Goal: Information Seeking & Learning: Learn about a topic

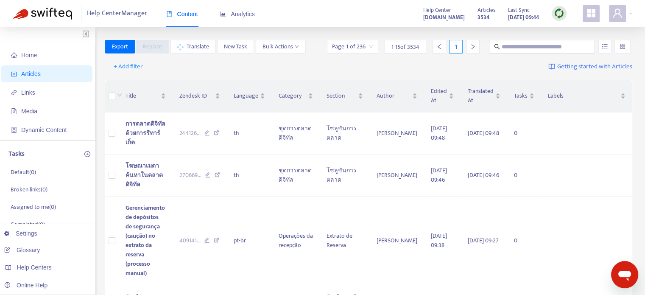
click at [559, 11] on img at bounding box center [559, 13] width 11 height 11
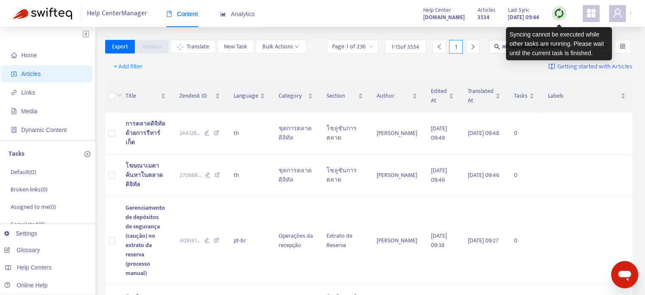
click at [562, 12] on img at bounding box center [559, 13] width 11 height 11
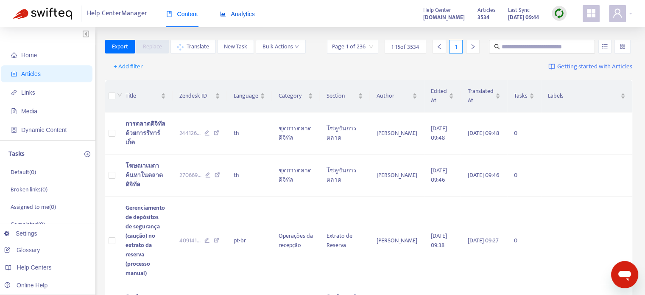
click at [237, 17] on span "Analytics" at bounding box center [237, 14] width 35 height 7
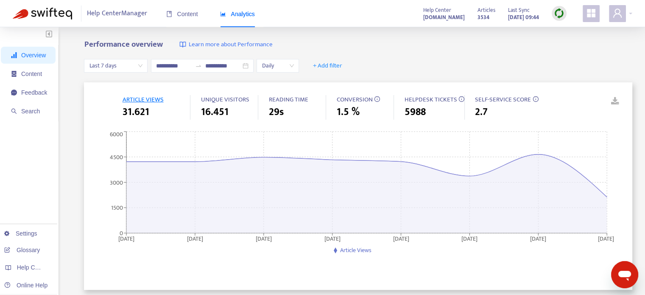
drag, startPoint x: 356, startPoint y: 100, endPoint x: 399, endPoint y: 88, distance: 44.3
click at [357, 100] on span "CONVERSION" at bounding box center [354, 99] width 36 height 11
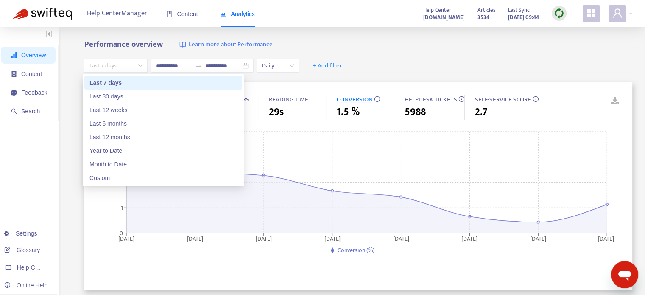
click at [129, 68] on span "Last 7 days" at bounding box center [115, 65] width 53 height 13
click at [131, 95] on div "Last 30 days" at bounding box center [164, 96] width 148 height 9
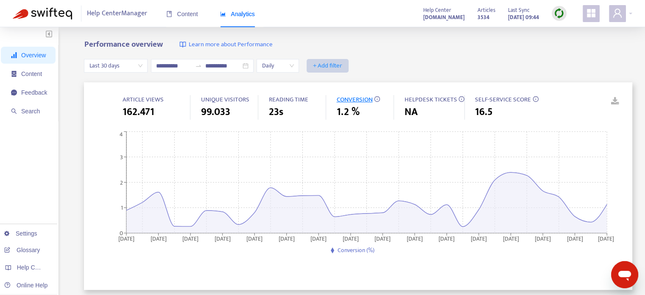
click at [342, 64] on span "+ Add filter" at bounding box center [327, 66] width 29 height 10
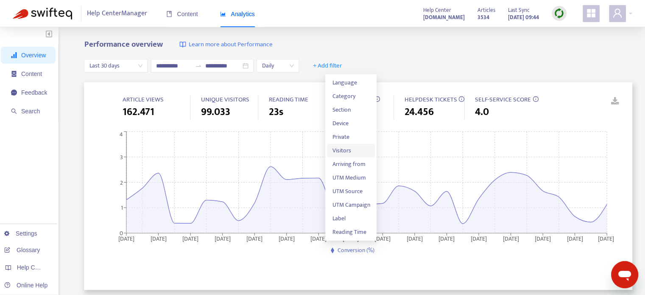
click at [349, 150] on span "Visitors" at bounding box center [351, 150] width 38 height 9
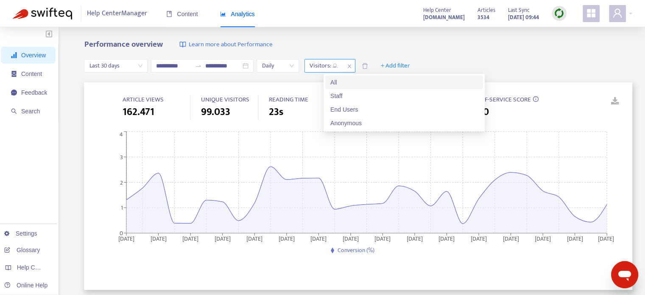
click at [343, 67] on div "Visitors: All" at bounding box center [324, 65] width 38 height 13
click at [358, 108] on div "End Users" at bounding box center [404, 109] width 148 height 9
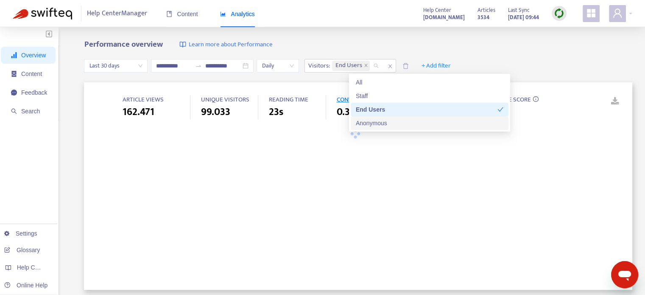
click at [369, 122] on div "Anonymous" at bounding box center [430, 122] width 148 height 9
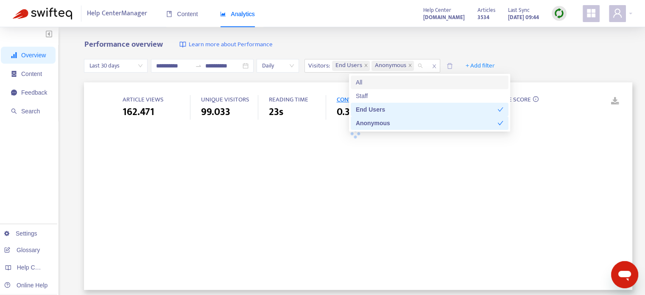
click at [530, 47] on div "Performance overview Learn more about Performance" at bounding box center [358, 45] width 548 height 10
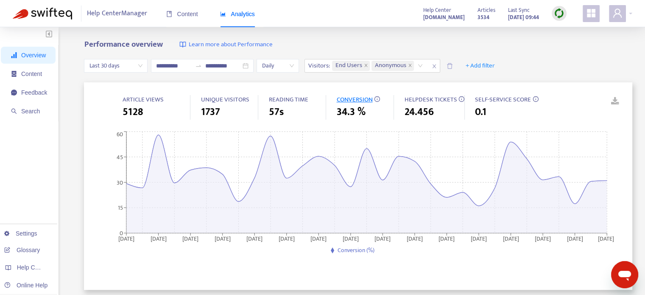
click at [125, 64] on span "Last 30 days" at bounding box center [115, 65] width 53 height 13
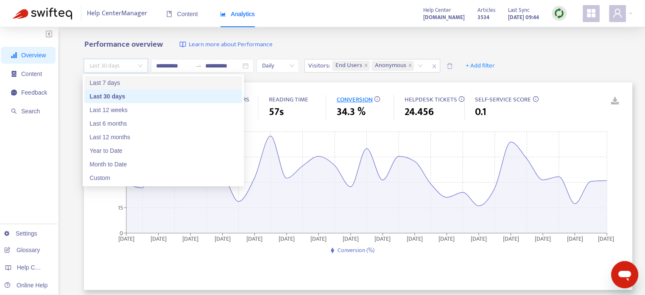
click at [132, 86] on div "Last 7 days" at bounding box center [164, 82] width 148 height 9
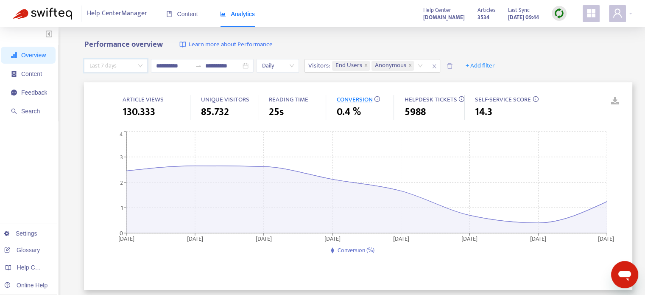
drag, startPoint x: 134, startPoint y: 62, endPoint x: 134, endPoint y: 81, distance: 19.1
click at [134, 62] on span "Last 7 days" at bounding box center [115, 65] width 53 height 13
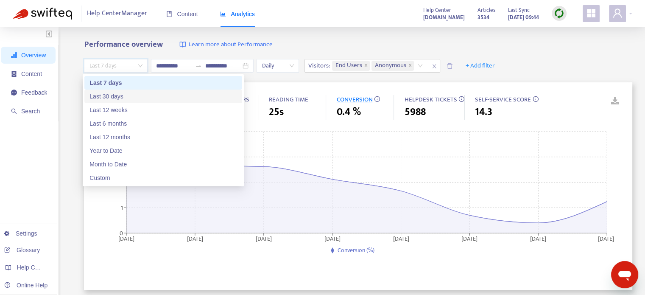
click at [134, 99] on div "Last 30 days" at bounding box center [164, 96] width 148 height 9
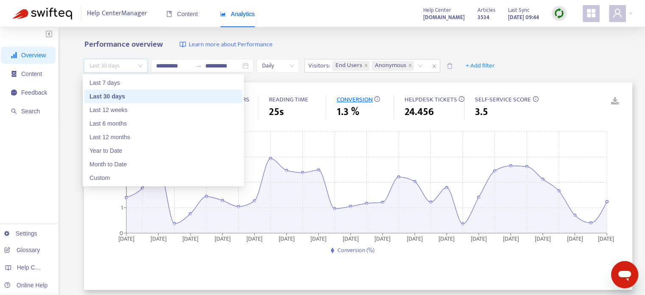
click at [133, 64] on span "Last 30 days" at bounding box center [115, 65] width 53 height 13
click at [132, 114] on div "Last 12 weeks" at bounding box center [164, 109] width 148 height 9
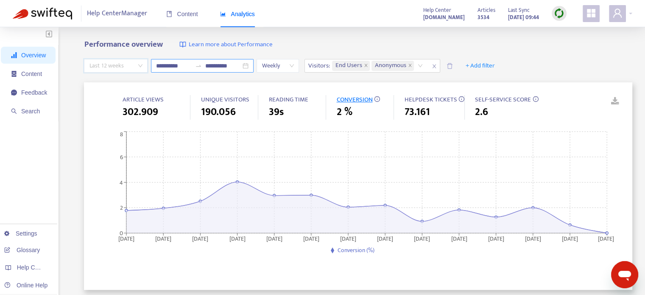
drag, startPoint x: 113, startPoint y: 67, endPoint x: 162, endPoint y: 67, distance: 48.8
click at [114, 67] on span "Last 12 weeks" at bounding box center [115, 65] width 53 height 13
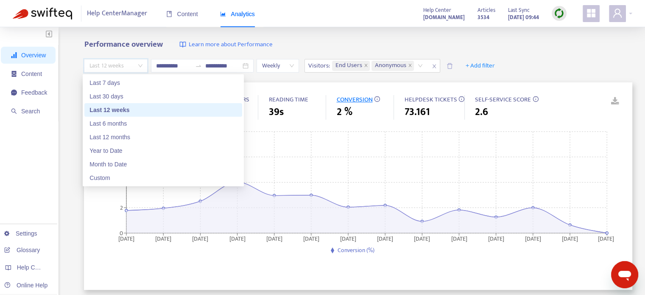
click at [367, 40] on div "Performance overview Learn more about Performance" at bounding box center [358, 45] width 548 height 10
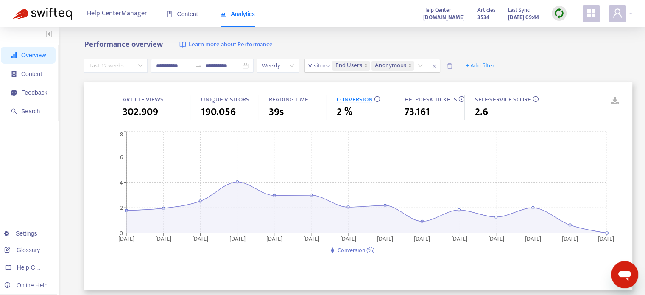
click at [118, 62] on span "Last 12 weeks" at bounding box center [115, 65] width 53 height 13
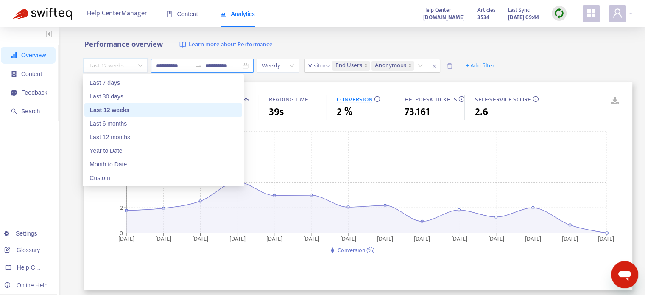
click at [185, 63] on input "**********" at bounding box center [174, 65] width 36 height 9
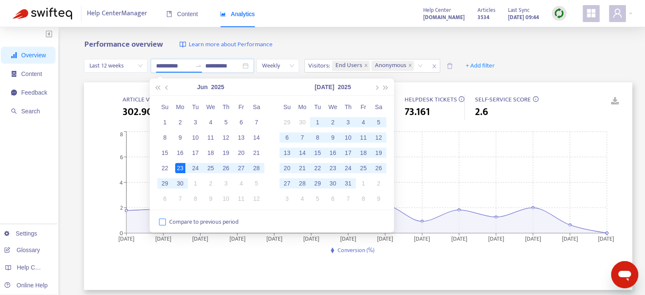
click at [210, 219] on span "Compare to previous period" at bounding box center [204, 221] width 76 height 9
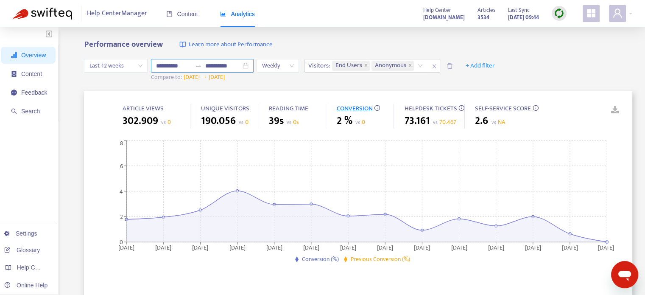
click at [203, 69] on div at bounding box center [199, 65] width 14 height 7
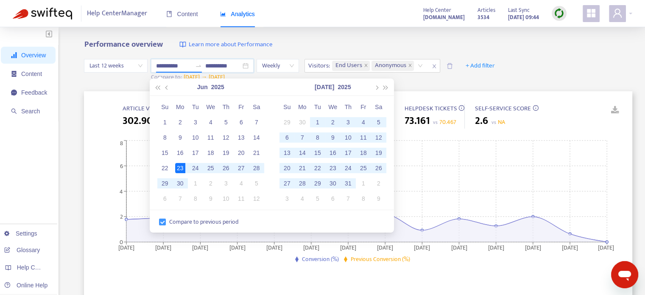
click at [201, 222] on span "Compare to previous period" at bounding box center [204, 221] width 76 height 9
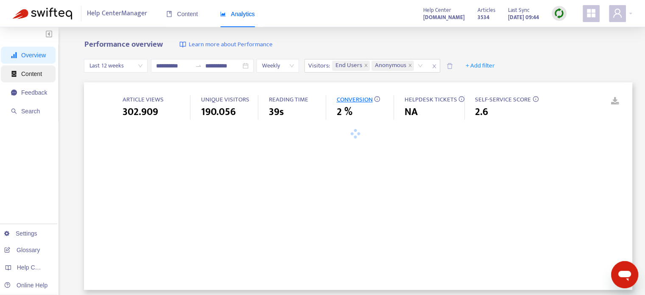
click at [34, 74] on span "Content" at bounding box center [31, 73] width 21 height 7
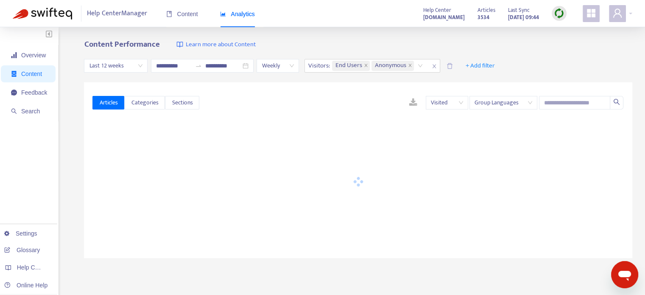
click at [140, 67] on span "Last 12 weeks" at bounding box center [115, 65] width 53 height 13
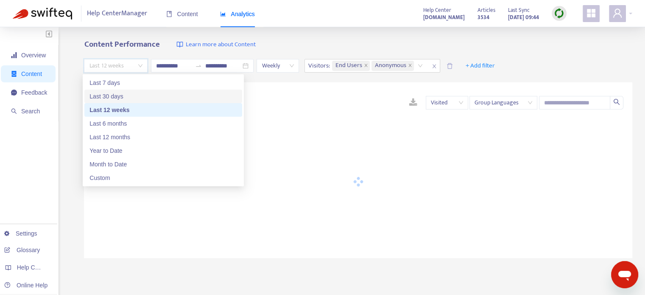
click at [135, 100] on div "Last 30 days" at bounding box center [164, 96] width 148 height 9
type input "**********"
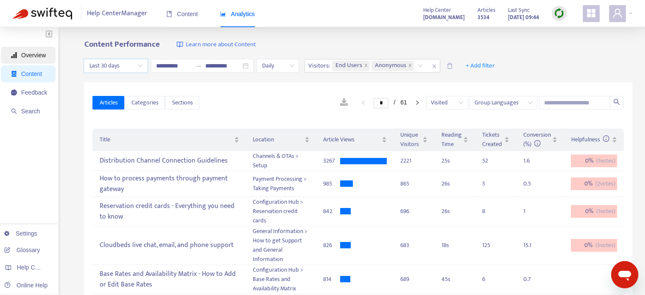
drag, startPoint x: 34, startPoint y: 56, endPoint x: 42, endPoint y: 56, distance: 8.1
click at [34, 56] on span "Overview" at bounding box center [33, 55] width 25 height 7
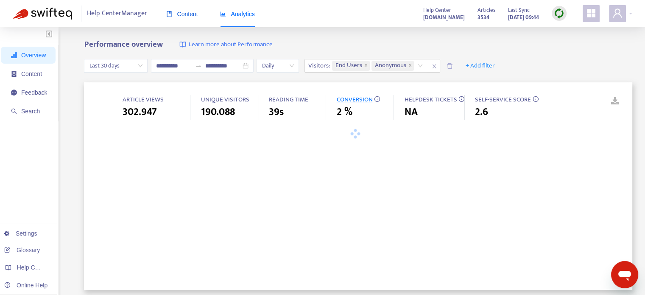
drag, startPoint x: 179, startPoint y: 12, endPoint x: 254, endPoint y: 12, distance: 74.7
click at [180, 12] on span "Content" at bounding box center [182, 14] width 32 height 7
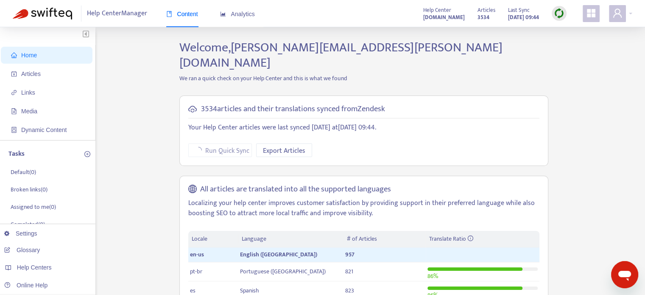
drag, startPoint x: 40, startPoint y: 70, endPoint x: 93, endPoint y: 71, distance: 53.0
click at [41, 70] on span "Articles" at bounding box center [48, 73] width 75 height 17
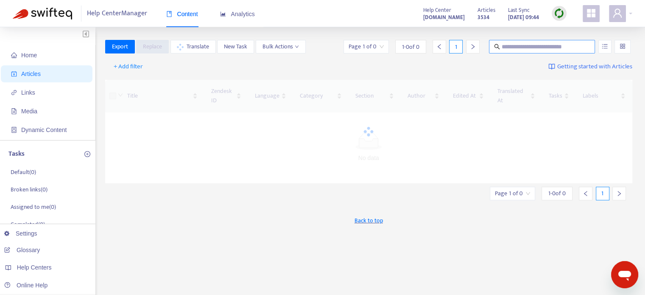
drag, startPoint x: 562, startPoint y: 44, endPoint x: 574, endPoint y: 45, distance: 12.8
click at [562, 44] on input "text" at bounding box center [542, 46] width 81 height 9
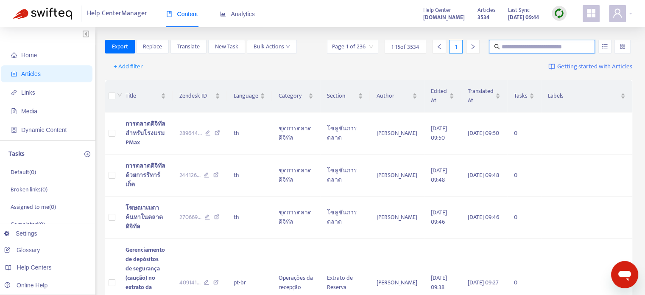
drag, startPoint x: 504, startPoint y: 47, endPoint x: 533, endPoint y: 49, distance: 28.5
click at [506, 46] on input "text" at bounding box center [542, 46] width 81 height 9
type input "**"
type input "*******"
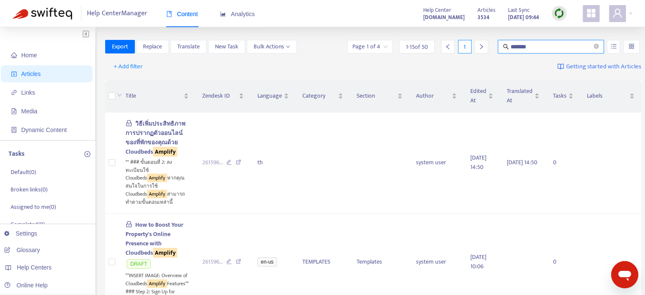
click at [360, 49] on input "search" at bounding box center [370, 46] width 35 height 13
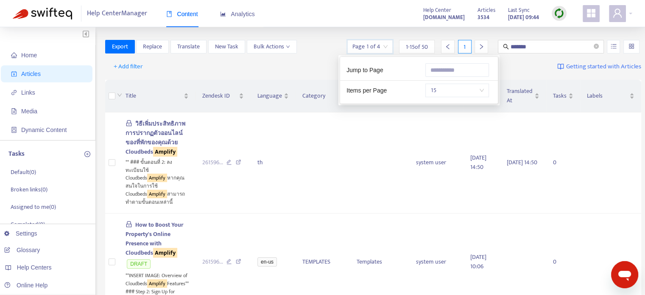
click at [455, 90] on span "15" at bounding box center [457, 90] width 53 height 13
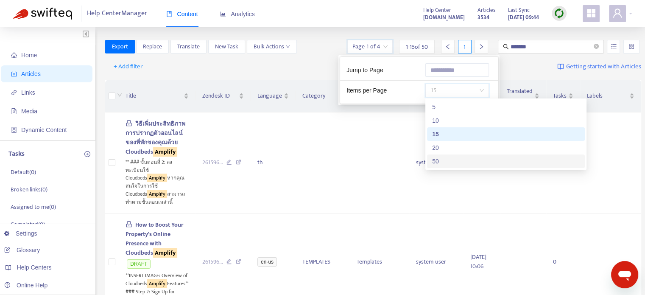
click at [468, 161] on div "50" at bounding box center [506, 161] width 148 height 9
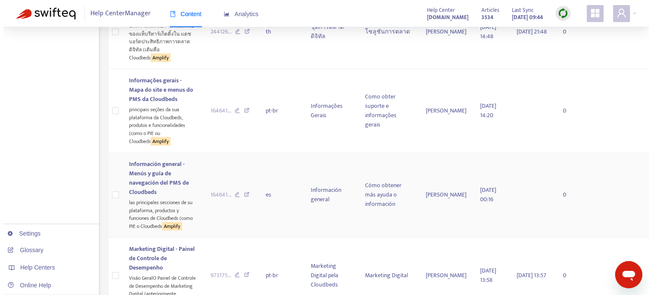
scroll to position [2511, 0]
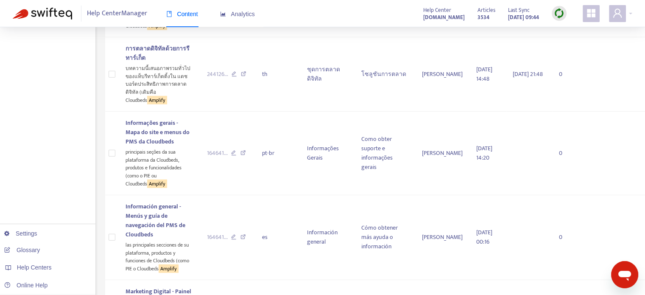
drag, startPoint x: 143, startPoint y: 79, endPoint x: 238, endPoint y: 67, distance: 95.8
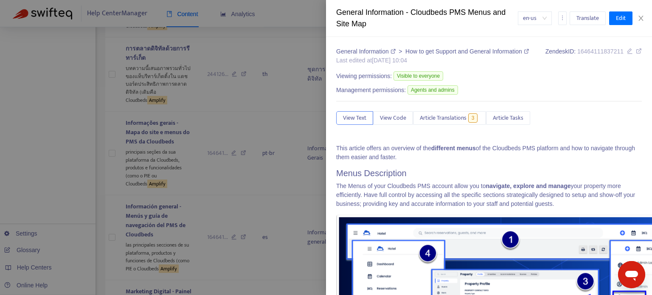
click at [575, 84] on div "Viewing permissions: Visible to everyone" at bounding box center [488, 77] width 305 height 14
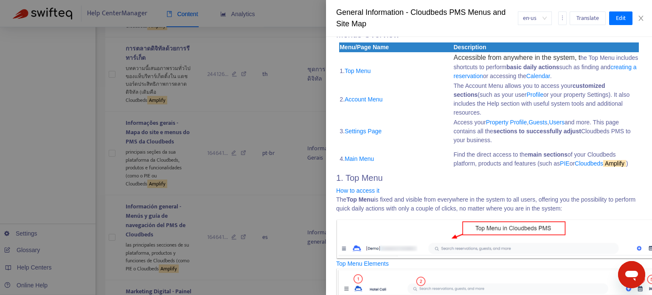
click at [411, 135] on td "3. Settings Page" at bounding box center [396, 132] width 114 height 28
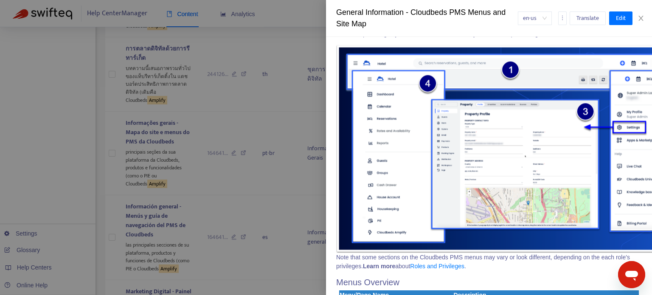
scroll to position [339, 0]
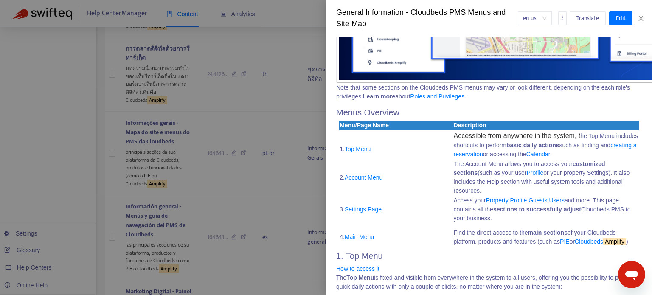
click at [593, 241] on link "Cloudbeds Amplify" at bounding box center [599, 241] width 51 height 7
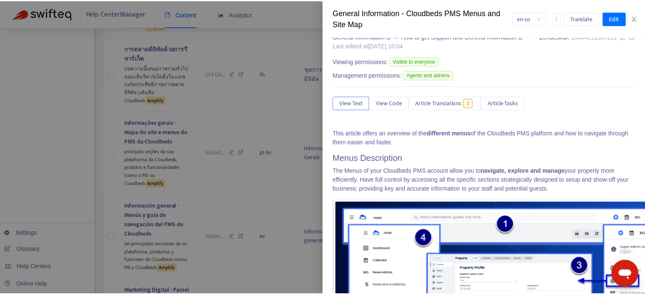
scroll to position [0, 0]
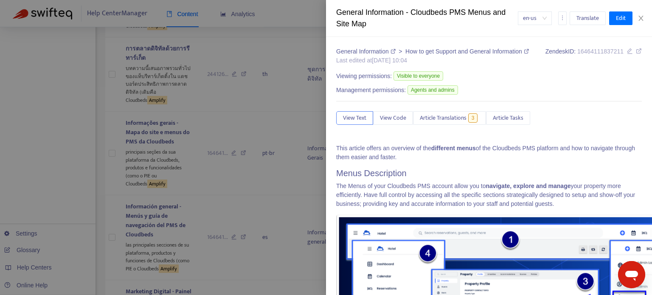
click at [635, 54] on icon at bounding box center [638, 51] width 6 height 6
click at [284, 49] on div at bounding box center [326, 147] width 652 height 295
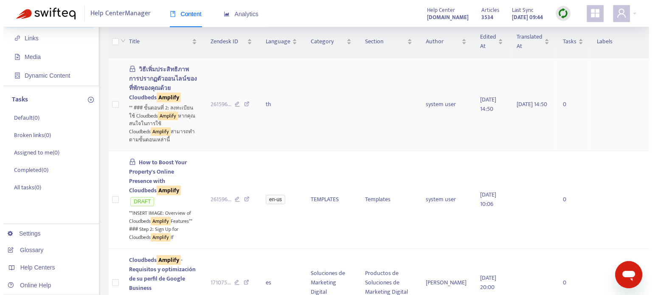
scroll to position [127, 0]
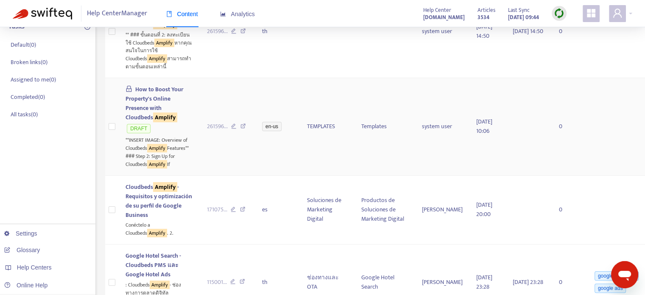
click at [156, 122] on span "How to Boost Your Property's Online Presence with Cloudbeds Amplify" at bounding box center [155, 103] width 58 height 38
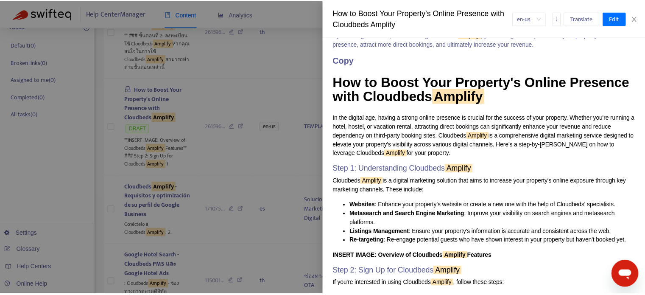
scroll to position [1230, 0]
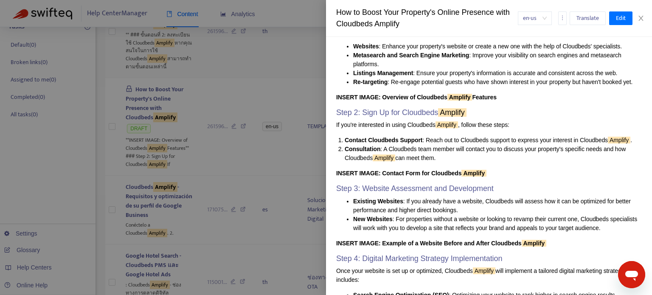
drag, startPoint x: 248, startPoint y: 90, endPoint x: 273, endPoint y: 90, distance: 25.5
click at [248, 90] on div at bounding box center [326, 147] width 652 height 295
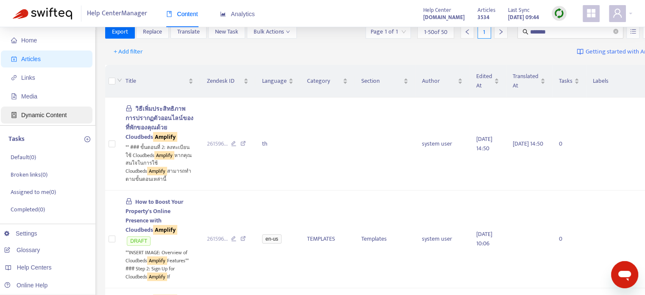
scroll to position [0, 0]
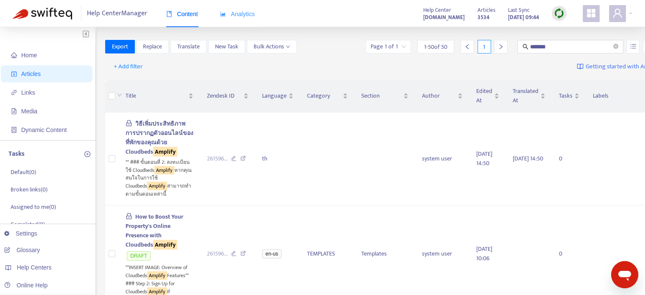
click at [246, 20] on div "Analytics" at bounding box center [237, 14] width 35 height 26
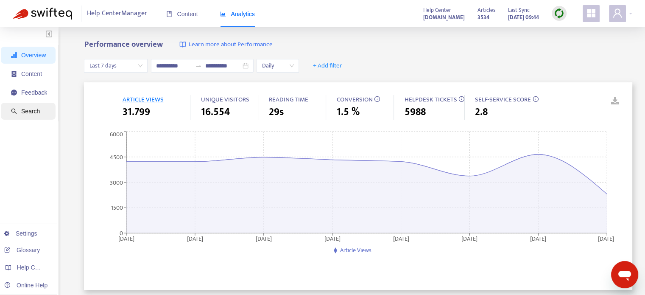
drag, startPoint x: 39, startPoint y: 112, endPoint x: 45, endPoint y: 112, distance: 6.0
click at [39, 112] on span "Search" at bounding box center [29, 111] width 36 height 17
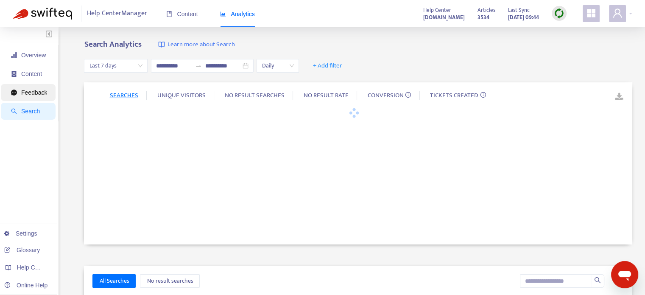
click at [34, 92] on span "Feedback" at bounding box center [34, 92] width 26 height 7
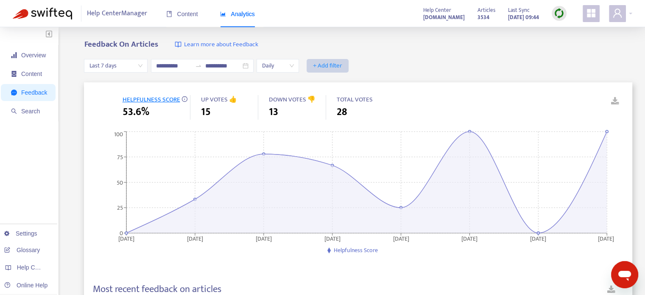
click at [342, 68] on span "+ Add filter" at bounding box center [327, 66] width 29 height 10
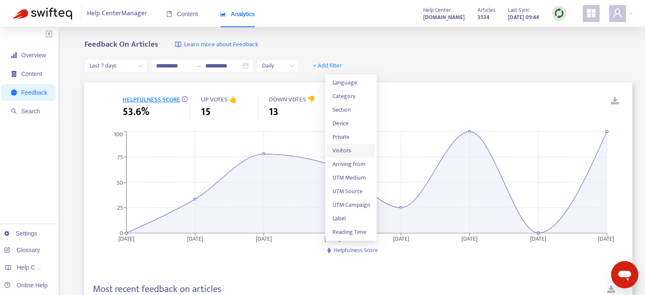
click at [360, 151] on span "Visitors" at bounding box center [351, 150] width 38 height 9
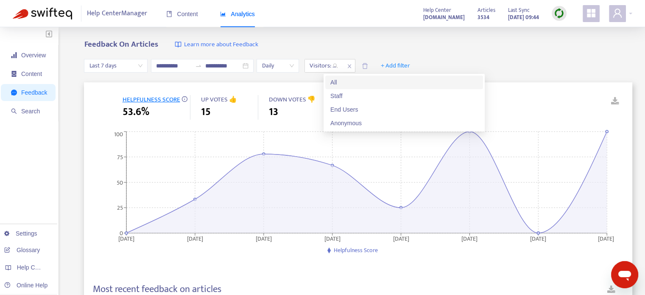
drag, startPoint x: 351, startPoint y: 66, endPoint x: 351, endPoint y: 75, distance: 8.5
click at [343, 66] on div "Visitors: All" at bounding box center [324, 65] width 38 height 13
click at [361, 107] on div "End Users" at bounding box center [404, 109] width 148 height 9
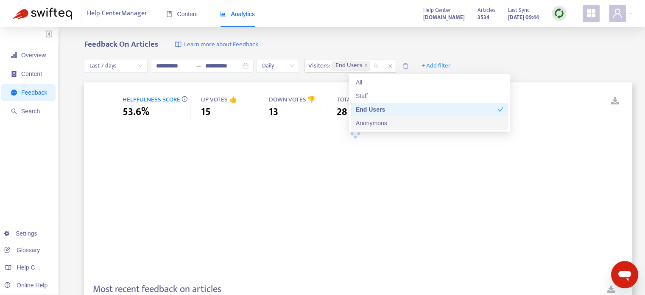
click at [383, 126] on div "Anonymous" at bounding box center [430, 122] width 148 height 9
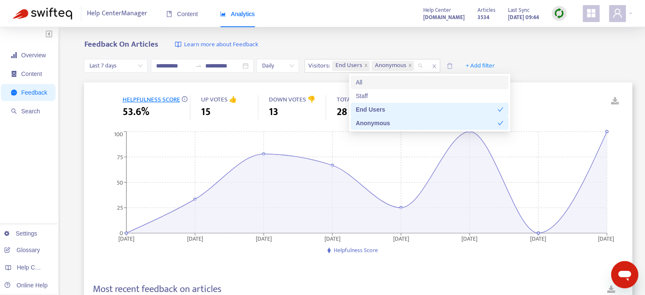
click at [585, 72] on div "**********" at bounding box center [358, 66] width 548 height 33
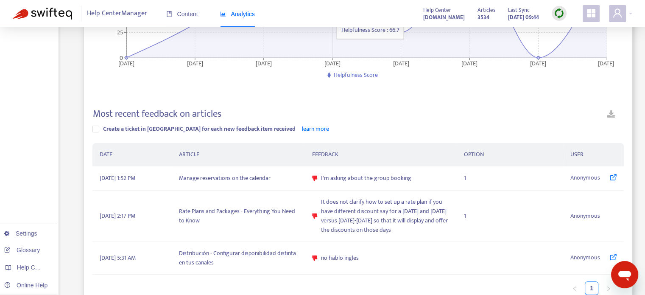
scroll to position [212, 0]
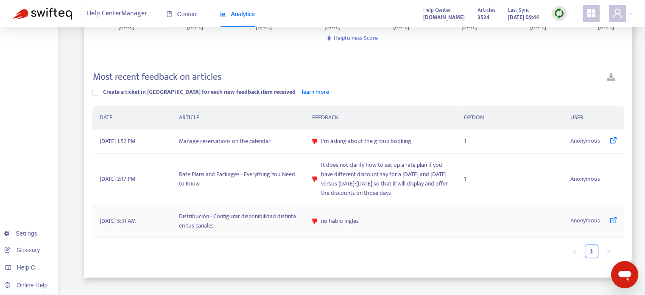
drag, startPoint x: 611, startPoint y: 227, endPoint x: 591, endPoint y: 234, distance: 21.5
click at [590, 226] on span "Anonymous" at bounding box center [586, 221] width 30 height 10
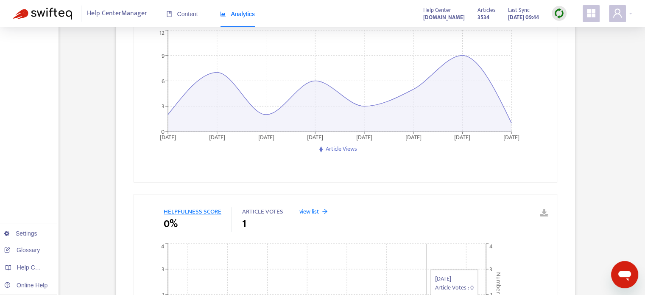
scroll to position [297, 0]
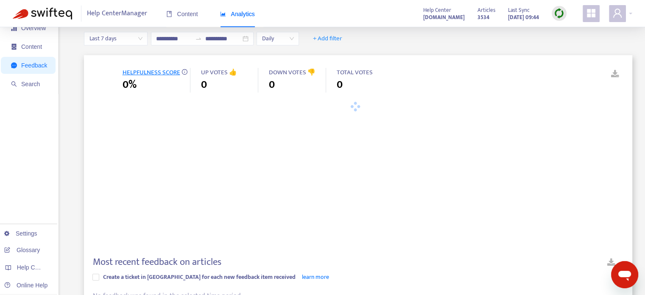
scroll to position [212, 0]
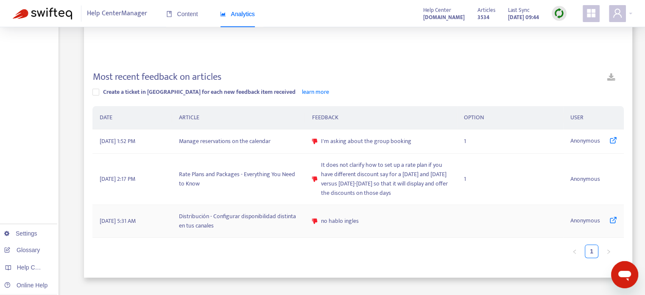
click at [610, 224] on icon at bounding box center [614, 220] width 8 height 8
drag, startPoint x: 272, startPoint y: 182, endPoint x: 259, endPoint y: 183, distance: 13.6
click at [259, 183] on td "Rate Plans and Packages - Everything You Need to Know" at bounding box center [238, 179] width 133 height 51
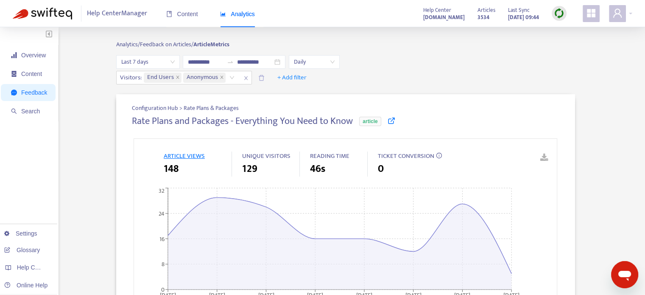
click at [391, 120] on icon at bounding box center [392, 121] width 8 height 8
drag, startPoint x: 370, startPoint y: 101, endPoint x: 348, endPoint y: 101, distance: 22.5
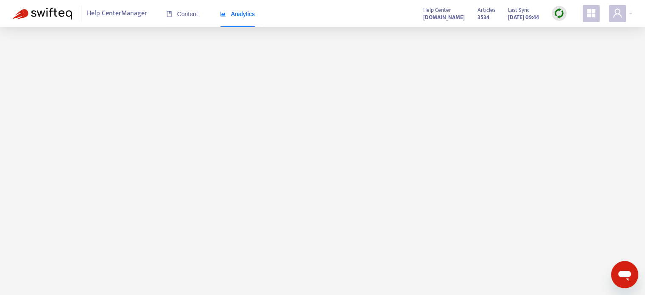
scroll to position [27, 0]
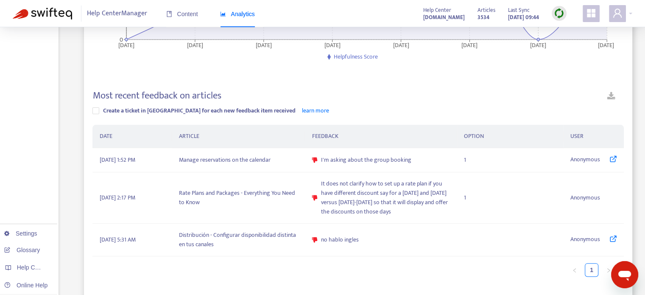
scroll to position [239, 0]
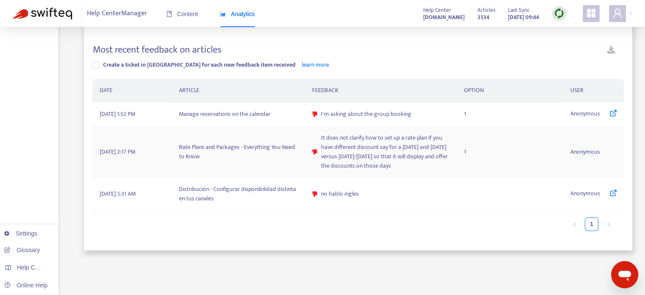
copy tr "Rate Plans and Packages - Everything You Need to Know It does not clarify how t…"
drag, startPoint x: 427, startPoint y: 174, endPoint x: 12, endPoint y: 151, distance: 415.5
click at [13, 152] on div "**********" at bounding box center [323, 49] width 620 height 496
click at [31, 145] on div "Overview Content Feedback Search Settings Glossary Help Centers Online Help" at bounding box center [29, 42] width 59 height 509
drag, startPoint x: 257, startPoint y: 154, endPoint x: 302, endPoint y: 152, distance: 45.8
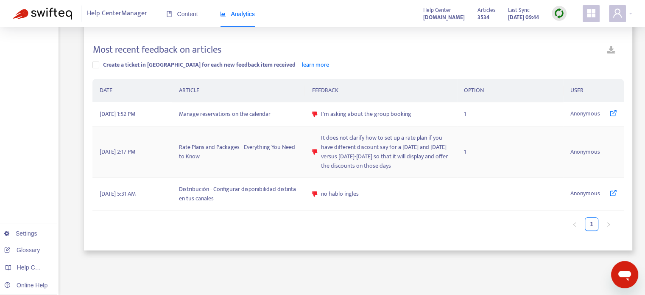
click at [257, 154] on td "Rate Plans and Packages - Everything You Need to Know" at bounding box center [238, 151] width 133 height 51
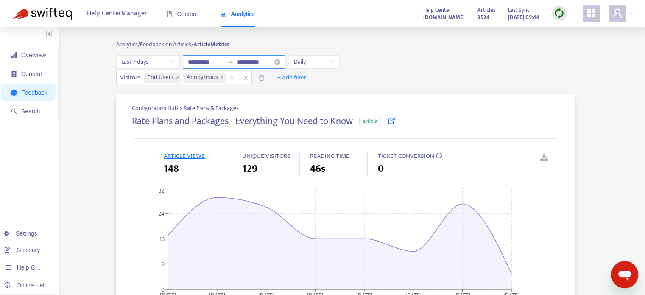
drag, startPoint x: 280, startPoint y: 67, endPoint x: 253, endPoint y: 61, distance: 27.9
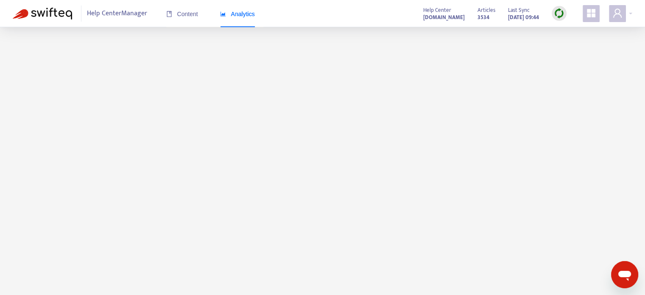
scroll to position [20, 0]
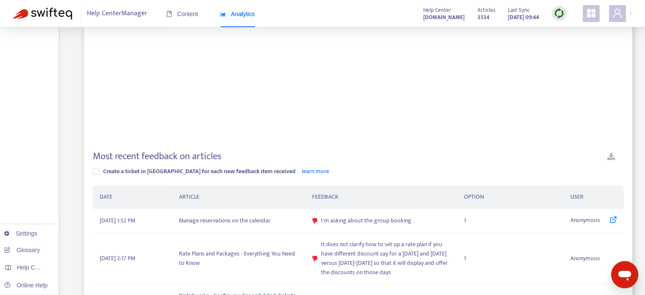
scroll to position [190, 0]
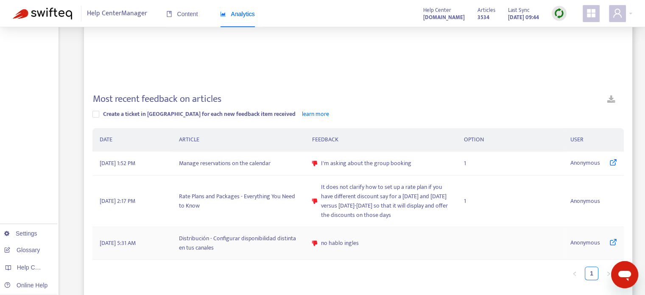
drag, startPoint x: 258, startPoint y: 246, endPoint x: 280, endPoint y: 245, distance: 22.1
click at [258, 246] on td "Distribución - Configurar disponibilidad distinta en tus canales" at bounding box center [238, 243] width 133 height 33
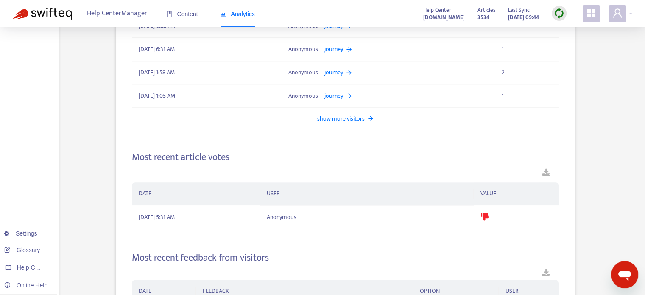
scroll to position [1066, 0]
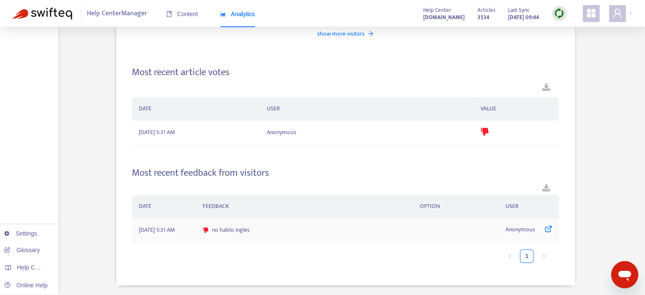
click at [551, 225] on icon at bounding box center [549, 229] width 8 height 8
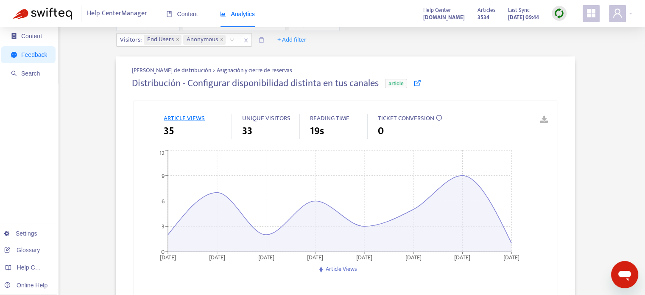
scroll to position [0, 0]
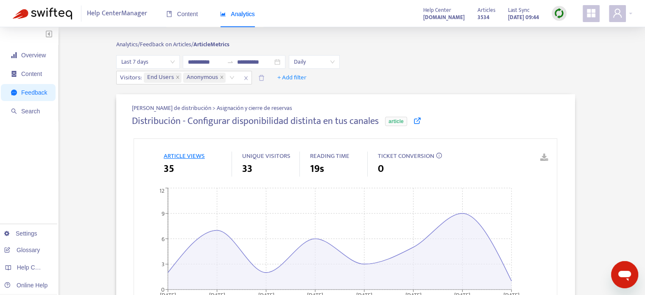
click at [417, 118] on icon at bounding box center [418, 121] width 8 height 8
